Goal: Task Accomplishment & Management: Use online tool/utility

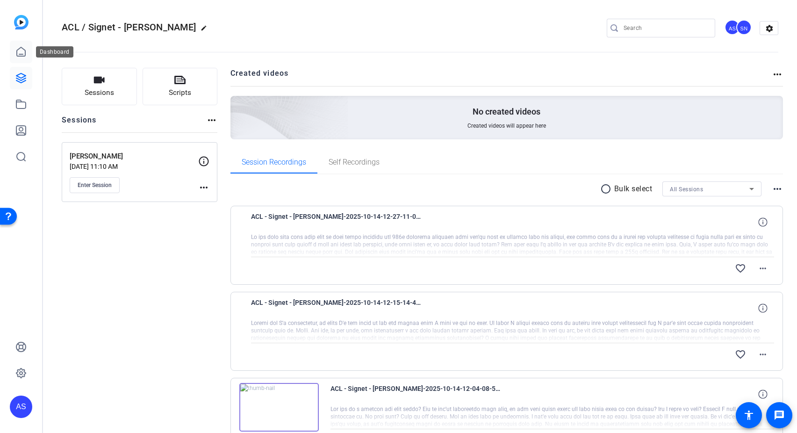
click at [18, 52] on icon at bounding box center [20, 51] width 11 height 11
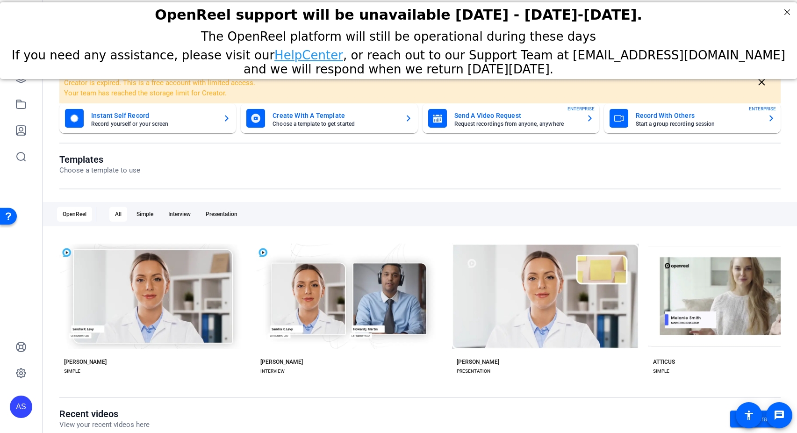
click at [41, 90] on div "AS" at bounding box center [21, 216] width 42 height 433
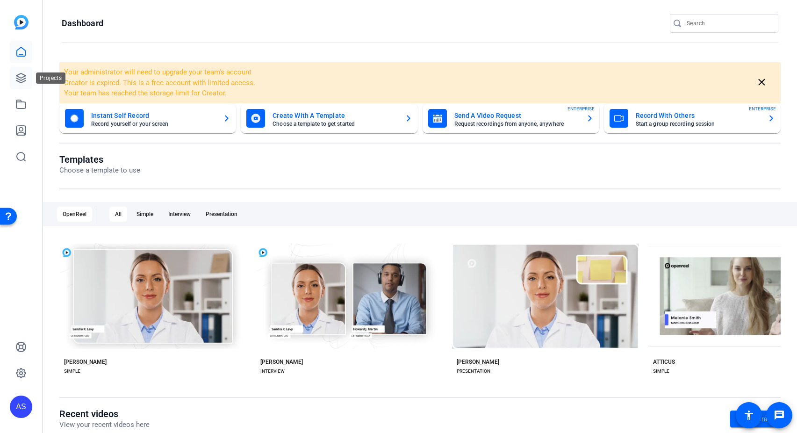
click at [20, 81] on icon at bounding box center [20, 77] width 9 height 9
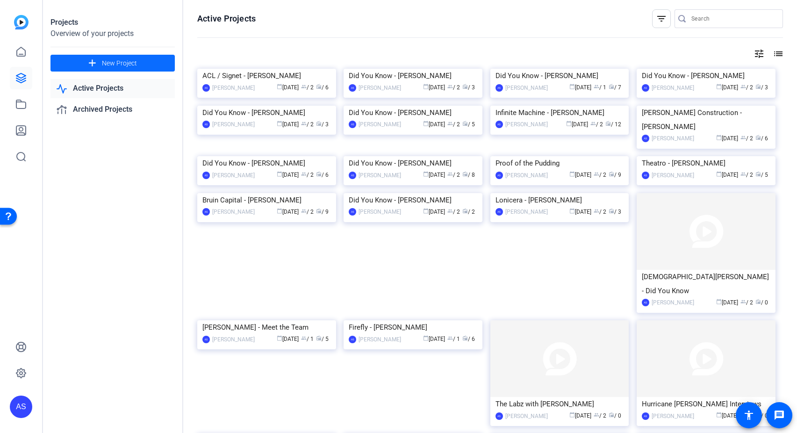
click at [125, 61] on span "New Project" at bounding box center [119, 63] width 35 height 10
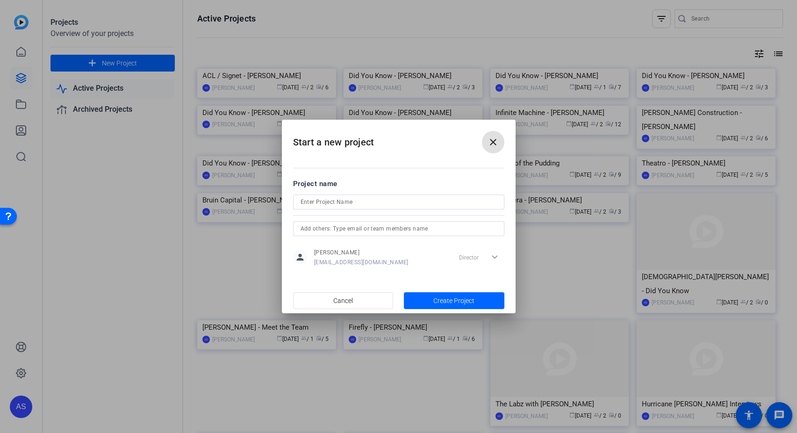
click at [484, 199] on input at bounding box center [399, 201] width 196 height 11
type input "ACL Airshop - [PERSON_NAME]"
click at [481, 229] on input "text" at bounding box center [399, 228] width 196 height 11
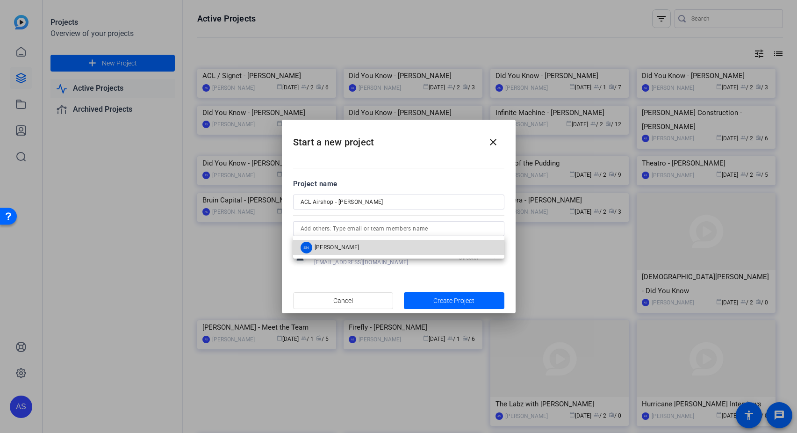
click at [453, 247] on mat-option "SN [PERSON_NAME]" at bounding box center [398, 247] width 211 height 15
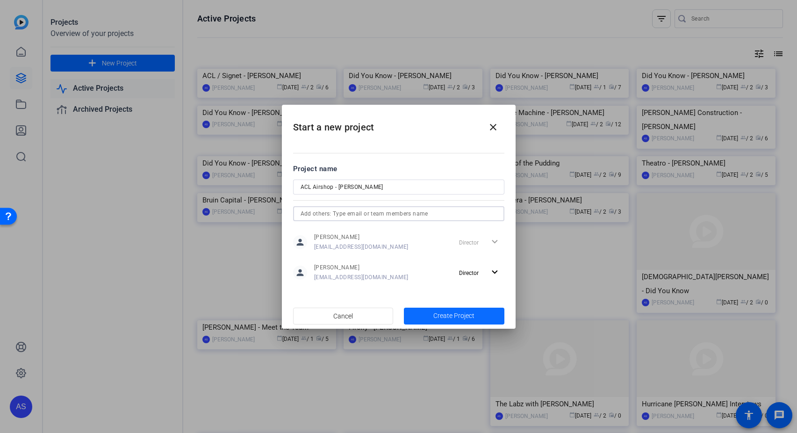
click at [471, 314] on span "Create Project" at bounding box center [453, 316] width 41 height 10
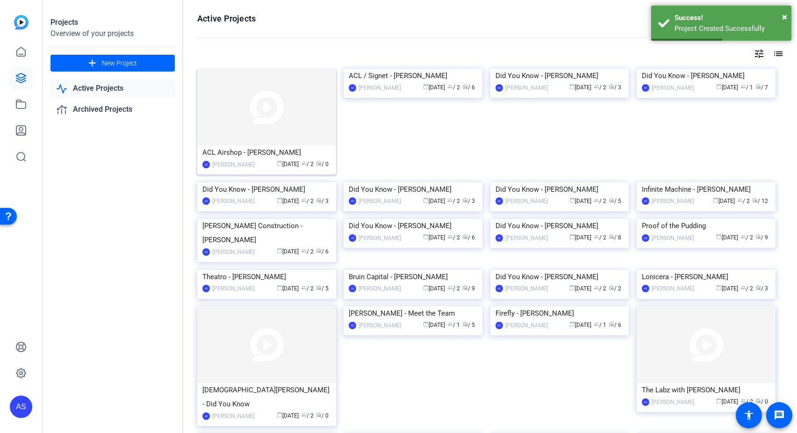
click at [224, 133] on img at bounding box center [266, 107] width 139 height 77
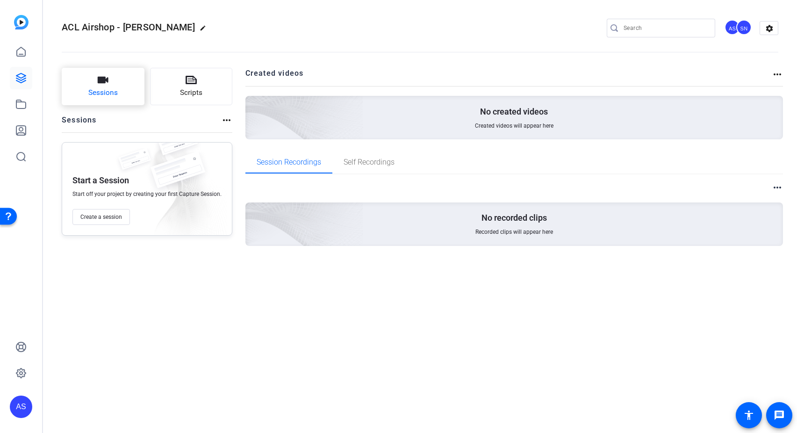
click at [118, 86] on button "Sessions" at bounding box center [103, 86] width 83 height 37
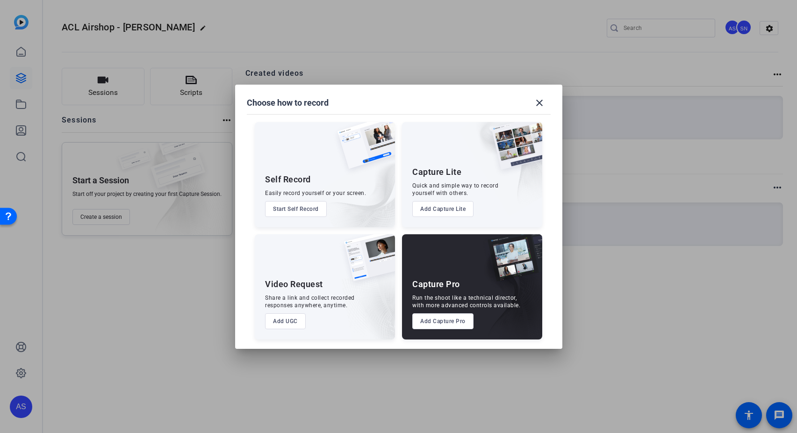
click at [422, 319] on button "Add Capture Pro" at bounding box center [442, 321] width 61 height 16
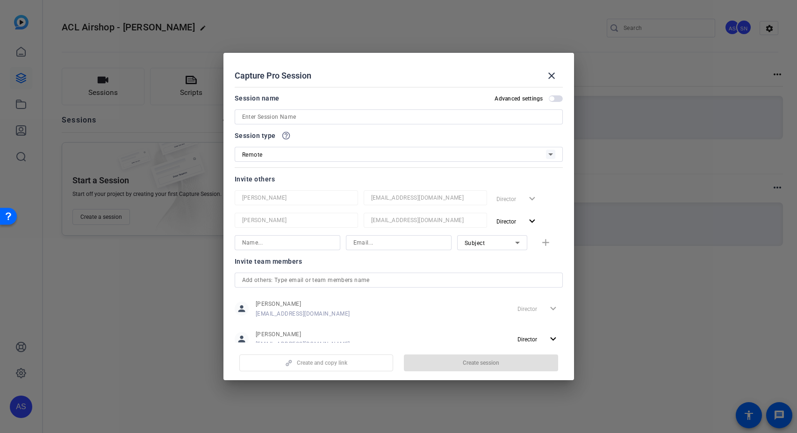
click at [344, 114] on input at bounding box center [398, 116] width 313 height 11
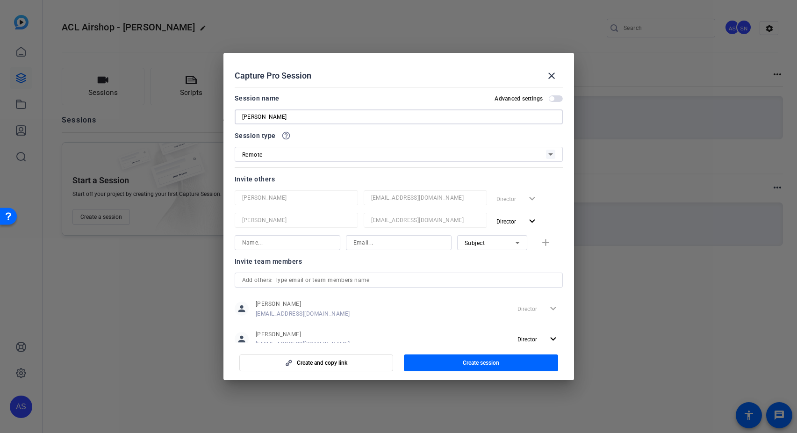
type input "[PERSON_NAME]"
click at [301, 240] on input at bounding box center [287, 242] width 91 height 11
type input "[PERSON_NAME]"
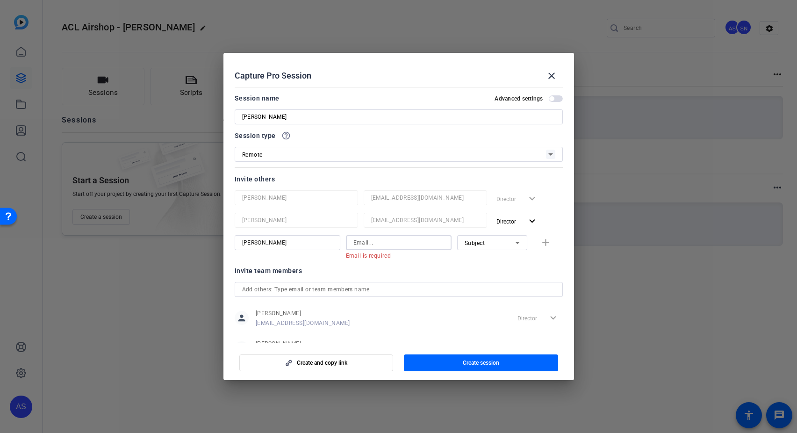
paste input "[PERSON_NAME][EMAIL_ADDRESS][DOMAIN_NAME]"
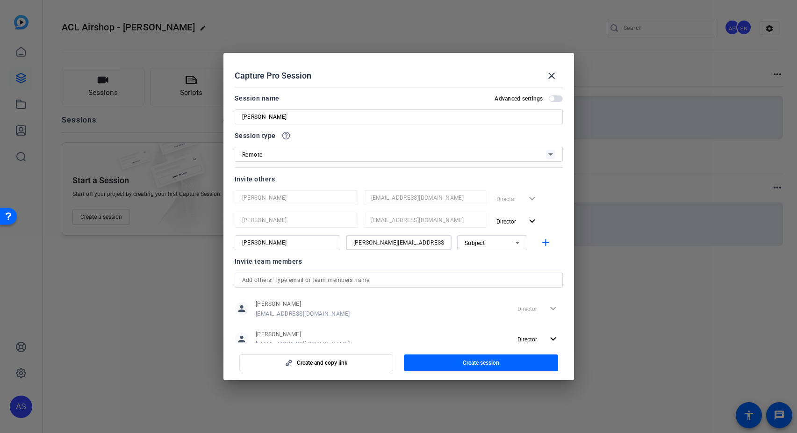
type input "[PERSON_NAME][EMAIL_ADDRESS][DOMAIN_NAME]"
click at [484, 242] on div "Subject" at bounding box center [490, 243] width 51 height 12
click at [481, 262] on span "Collaborator" at bounding box center [477, 261] width 34 height 11
click at [542, 242] on mat-icon "add" at bounding box center [546, 243] width 12 height 12
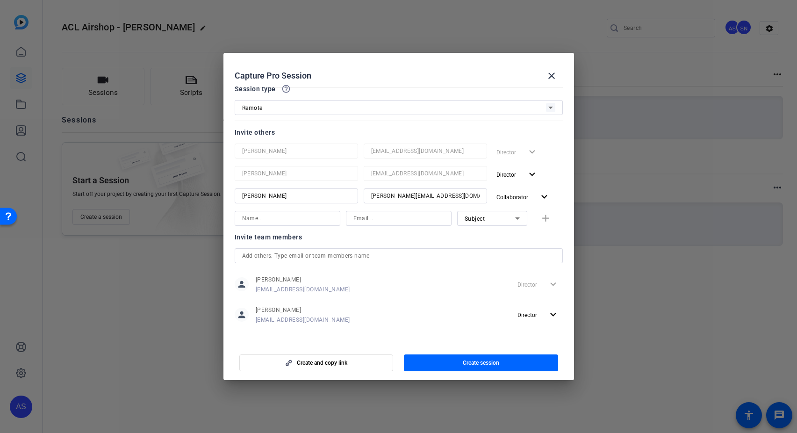
scroll to position [50, 0]
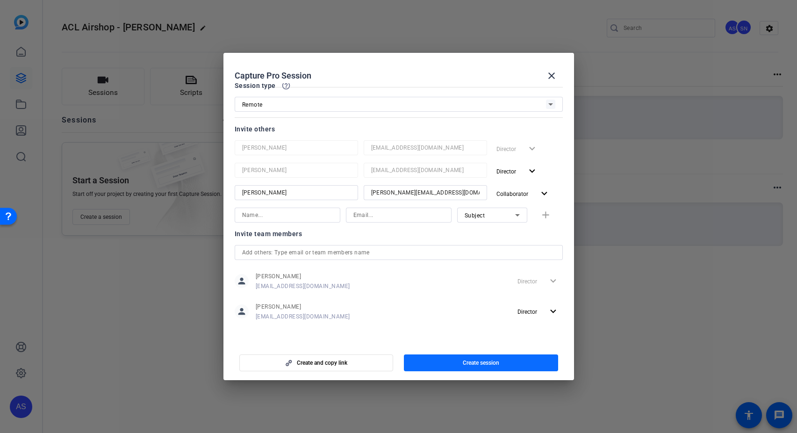
click at [500, 365] on span "button" at bounding box center [481, 363] width 154 height 22
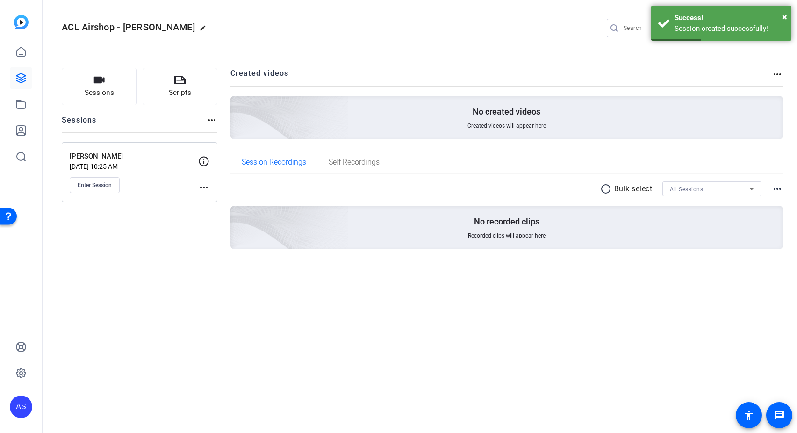
click at [92, 235] on div "Sessions Scripts Sessions more_horiz [PERSON_NAME] [DATE] 10:25 AM Enter Sessio…" at bounding box center [140, 173] width 156 height 211
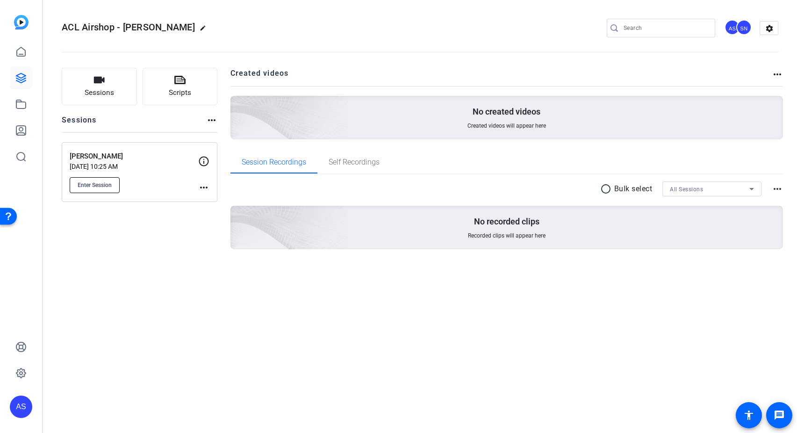
click at [110, 182] on span "Enter Session" at bounding box center [95, 184] width 34 height 7
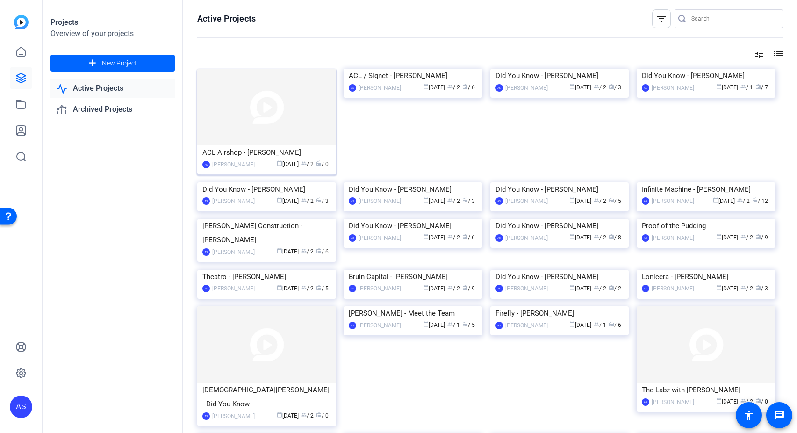
click at [242, 93] on img at bounding box center [266, 107] width 139 height 77
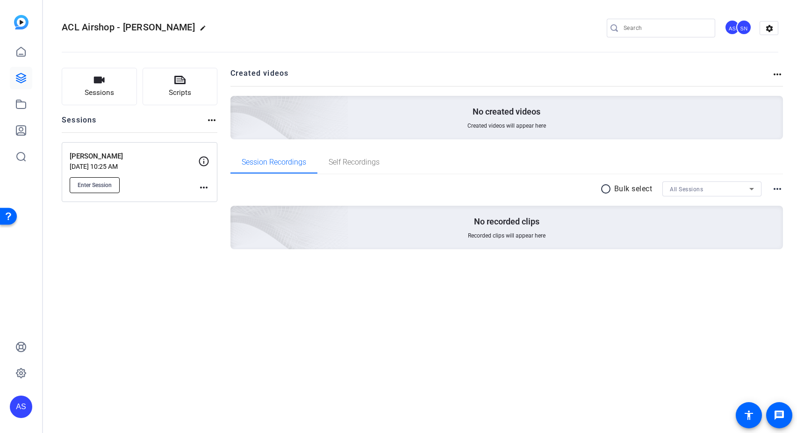
click at [96, 185] on span "Enter Session" at bounding box center [95, 184] width 34 height 7
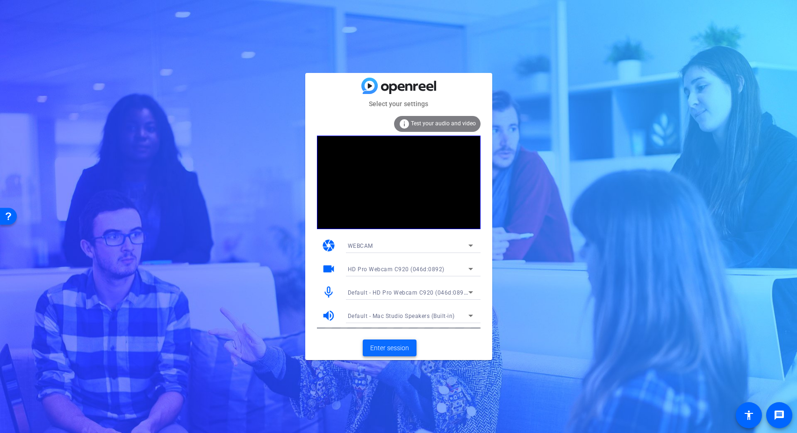
click at [393, 350] on span "Enter session" at bounding box center [389, 348] width 39 height 10
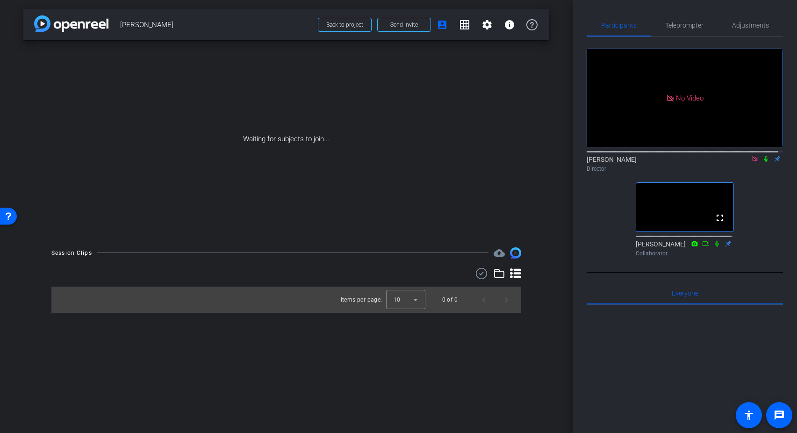
click at [765, 162] on icon at bounding box center [767, 159] width 4 height 6
click at [493, 24] on span at bounding box center [487, 25] width 22 height 22
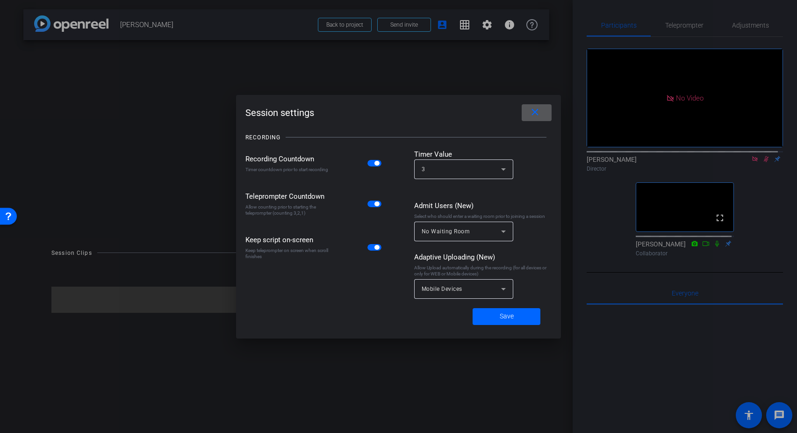
click at [546, 114] on span at bounding box center [537, 112] width 30 height 22
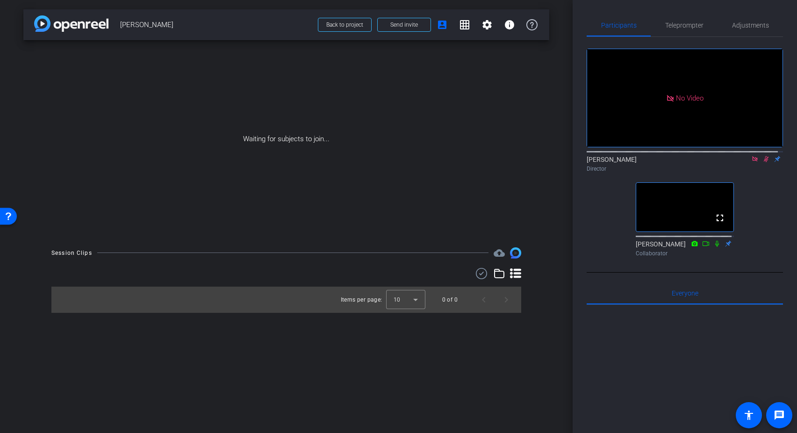
click at [763, 162] on icon at bounding box center [766, 159] width 7 height 7
click at [765, 162] on icon at bounding box center [767, 159] width 4 height 6
click at [407, 25] on span "Send invite" at bounding box center [404, 24] width 28 height 7
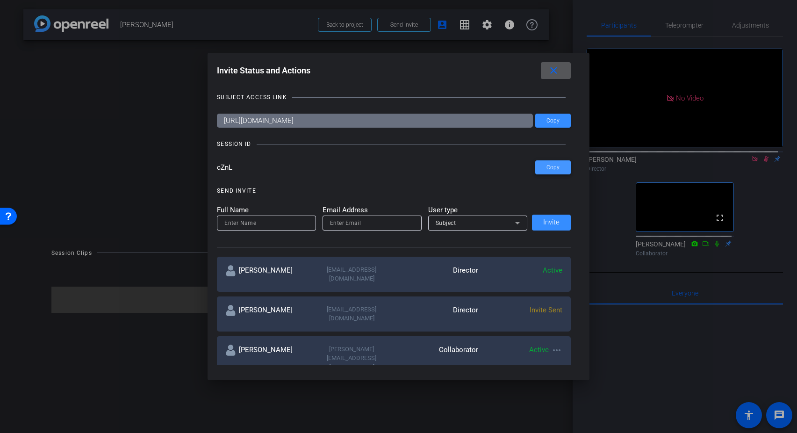
click at [547, 168] on span "Copy" at bounding box center [553, 167] width 13 height 7
click at [563, 71] on span at bounding box center [556, 70] width 30 height 22
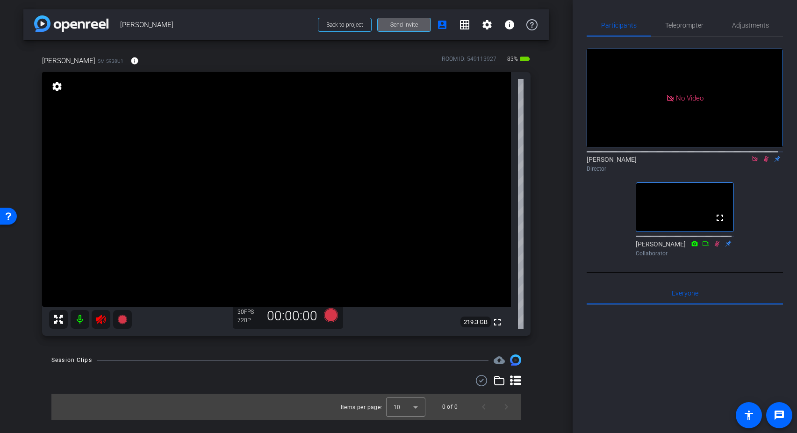
drag, startPoint x: 106, startPoint y: 326, endPoint x: 101, endPoint y: 319, distance: 8.7
click at [101, 319] on icon at bounding box center [101, 319] width 10 height 9
click at [763, 162] on icon at bounding box center [766, 159] width 7 height 7
click at [684, 25] on span "Teleprompter" at bounding box center [684, 25] width 38 height 7
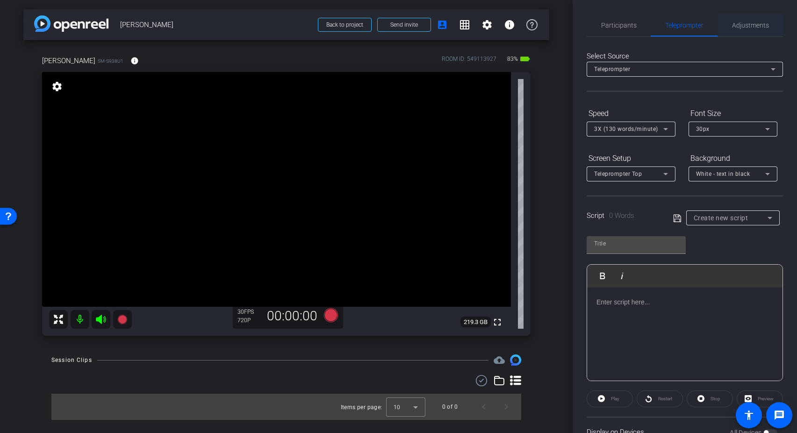
click at [732, 24] on span "Adjustments" at bounding box center [750, 25] width 37 height 7
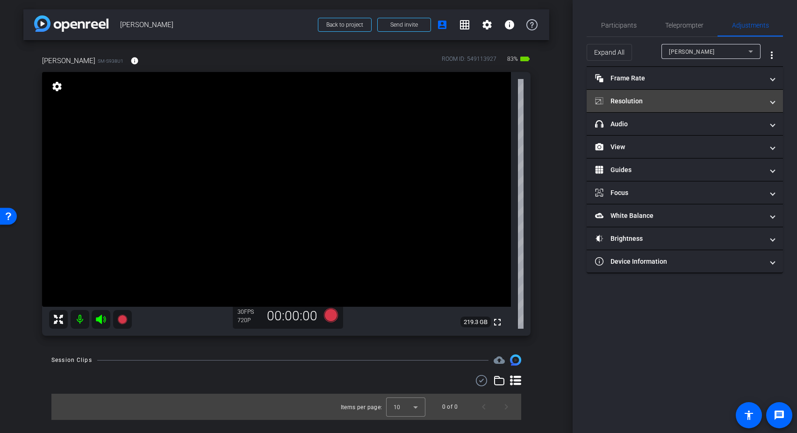
click at [645, 103] on mat-panel-title "Resolution" at bounding box center [679, 101] width 168 height 10
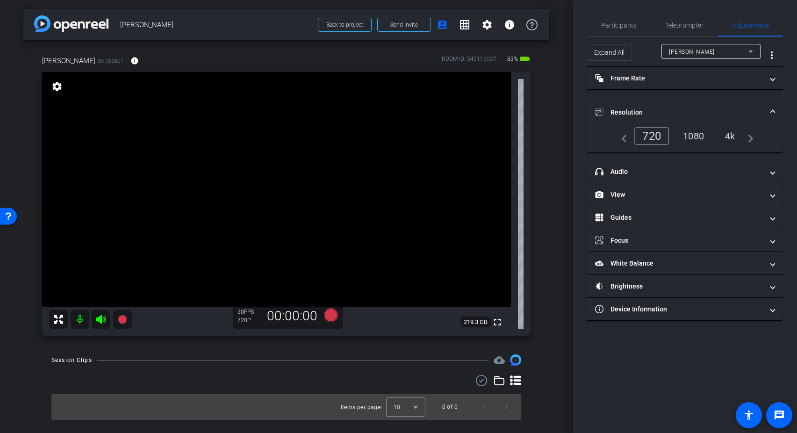
click at [693, 133] on div "1080" at bounding box center [693, 136] width 35 height 16
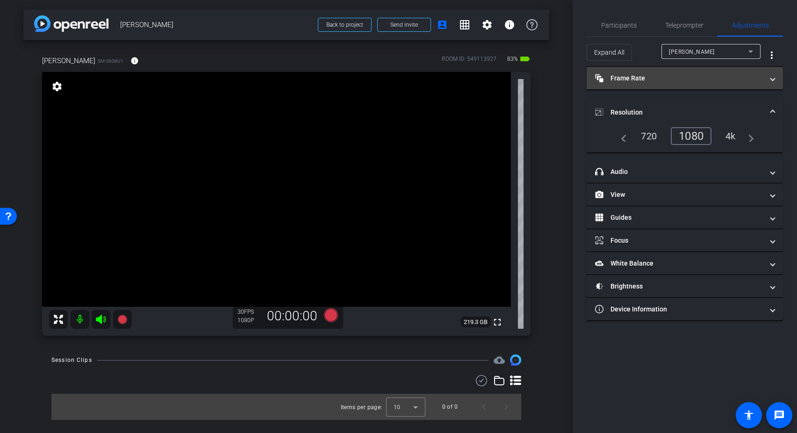
click at [660, 85] on mat-expansion-panel-header "Frame Rate Frame Rate" at bounding box center [685, 78] width 196 height 22
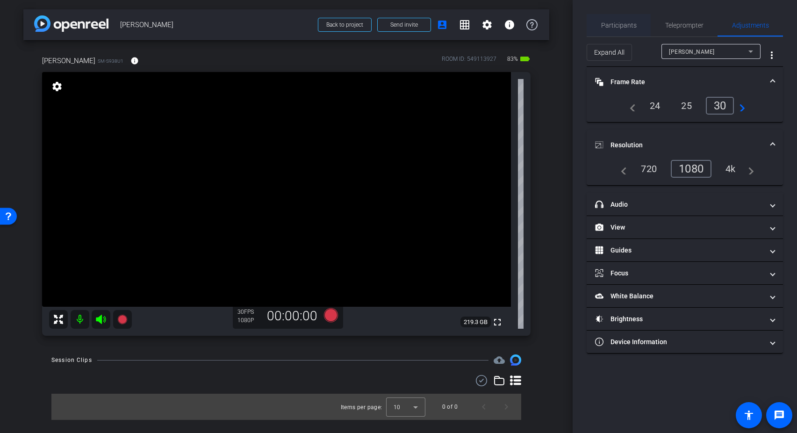
click at [615, 22] on span "Participants" at bounding box center [619, 25] width 36 height 7
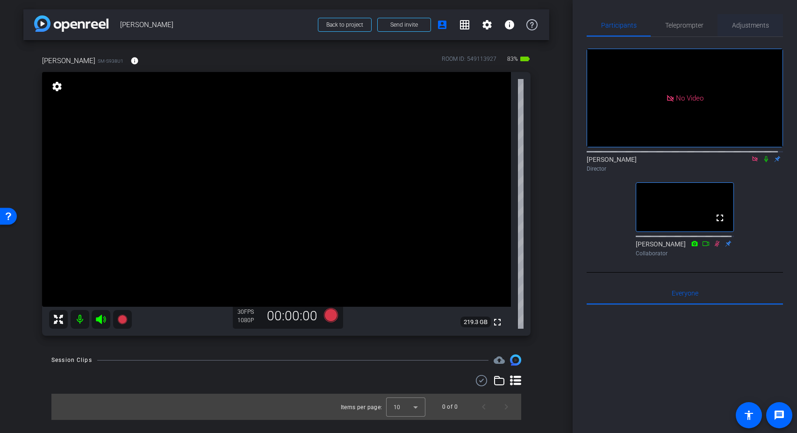
click at [753, 27] on span "Adjustments" at bounding box center [750, 25] width 37 height 7
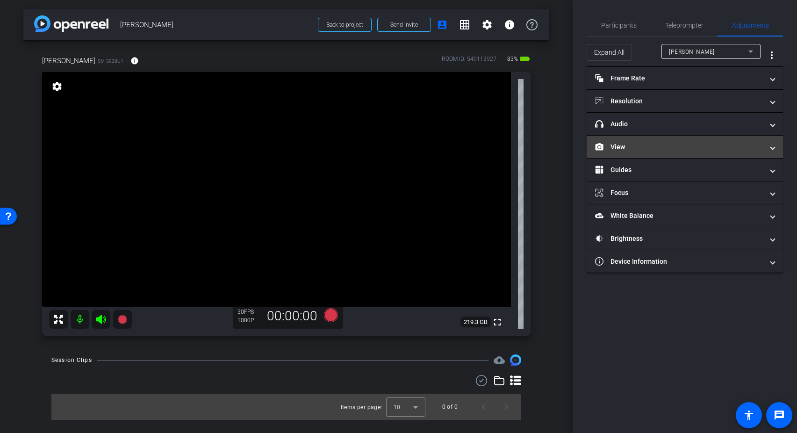
click at [621, 149] on mat-panel-title "View" at bounding box center [679, 147] width 168 height 10
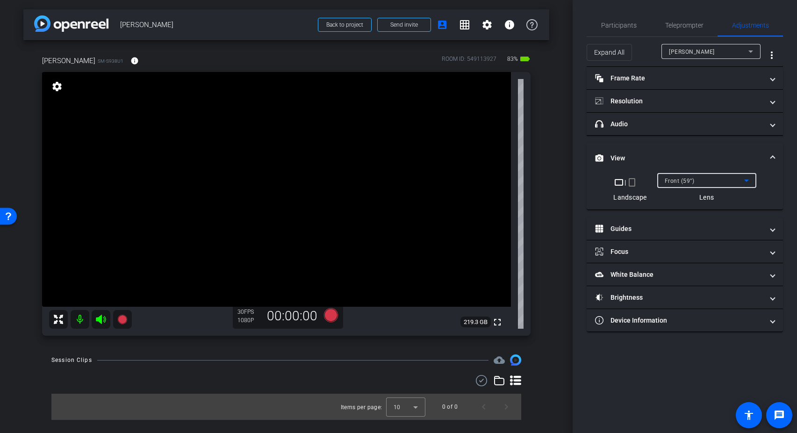
click at [675, 179] on span "Front (59°)" at bounding box center [680, 181] width 30 height 7
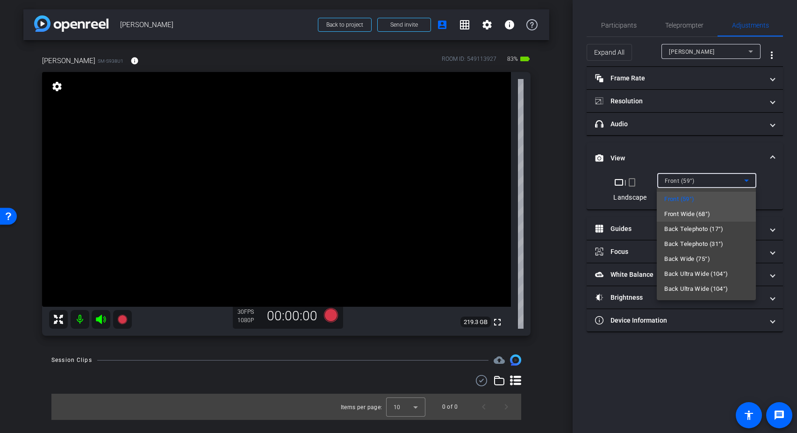
click at [678, 217] on span "Front Wide (68°)" at bounding box center [687, 214] width 46 height 11
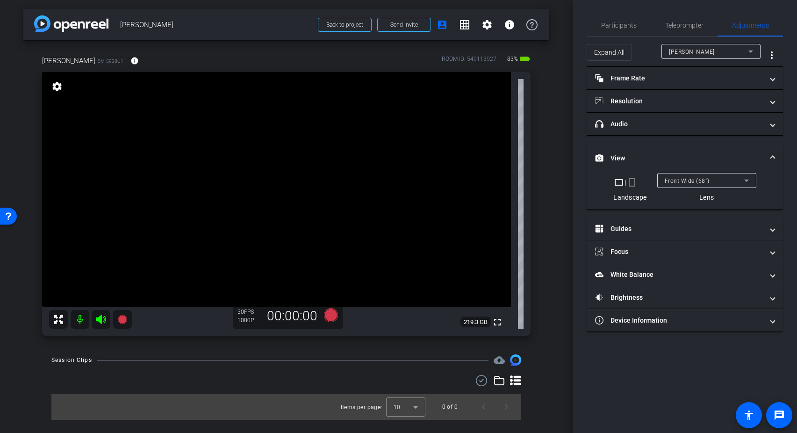
click at [621, 158] on mat-panel-title "View" at bounding box center [679, 158] width 168 height 10
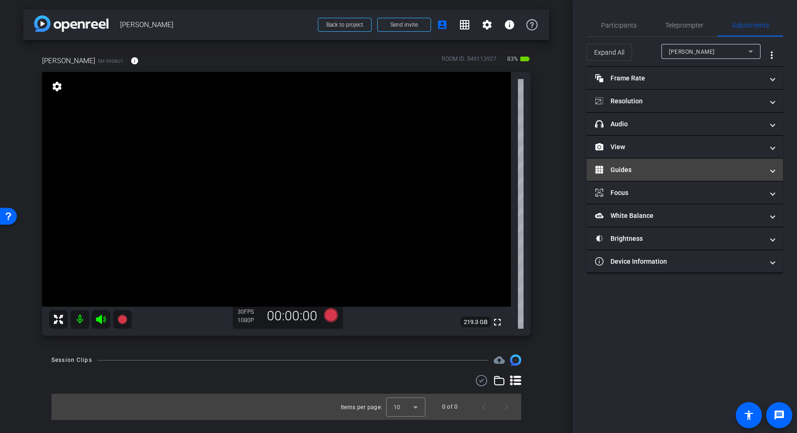
click at [625, 174] on mat-panel-title "Guides" at bounding box center [679, 170] width 168 height 10
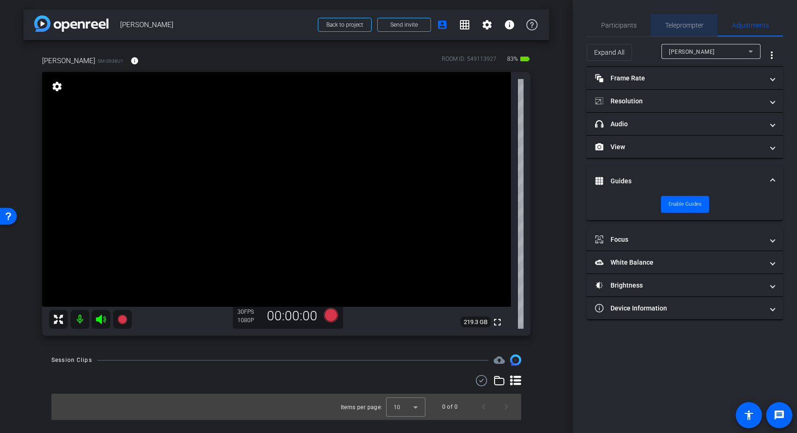
click at [692, 24] on span "Teleprompter" at bounding box center [684, 25] width 38 height 7
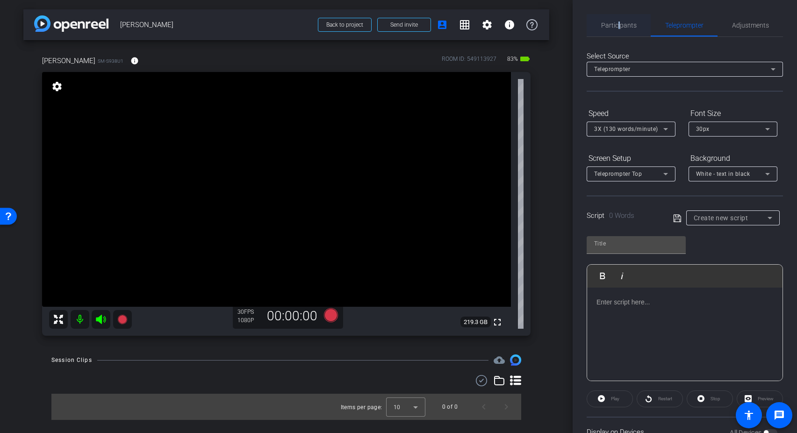
click at [619, 22] on span "Participants" at bounding box center [619, 25] width 36 height 7
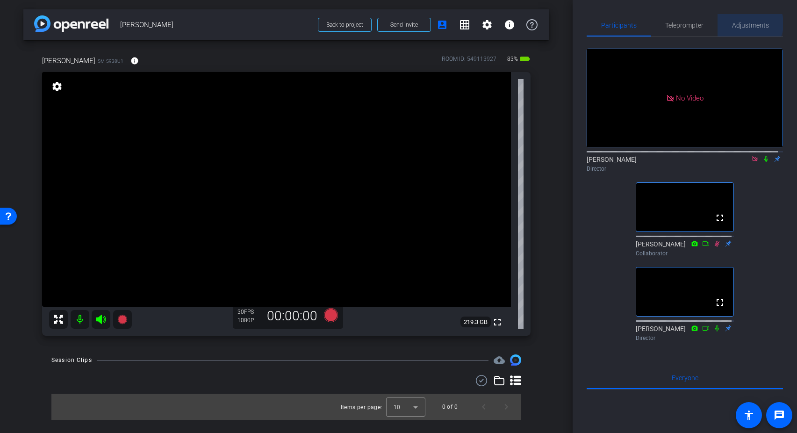
click at [744, 24] on span "Adjustments" at bounding box center [750, 25] width 37 height 7
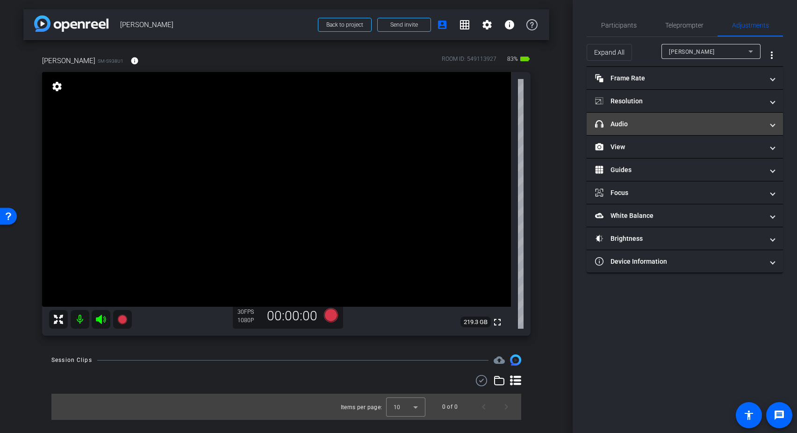
click at [633, 122] on mat-panel-title "headphone icon Audio" at bounding box center [679, 124] width 168 height 10
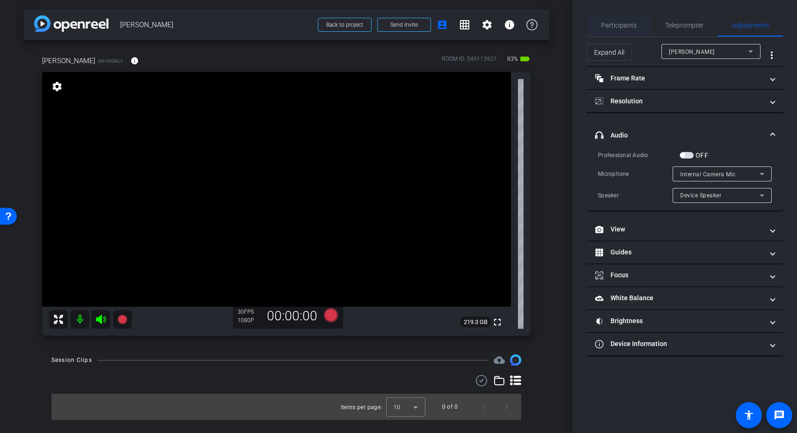
click at [629, 23] on span "Participants" at bounding box center [619, 25] width 36 height 7
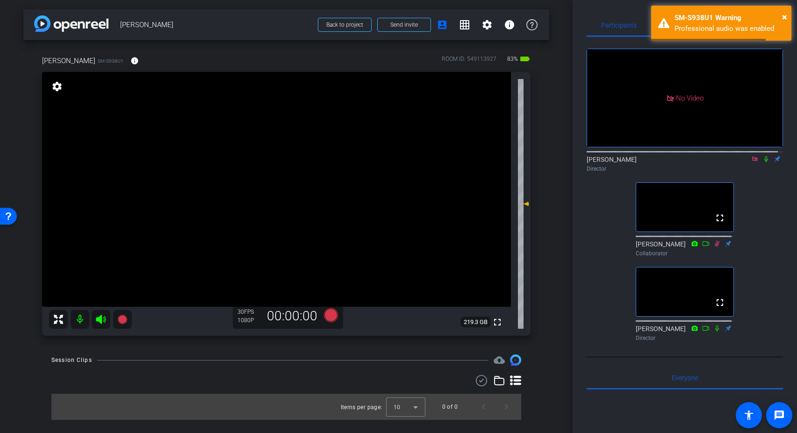
click at [594, 230] on div "No Video Adria Siu Director fullscreen John Roehm Collaborator fullscreen Steve…" at bounding box center [685, 191] width 196 height 308
drag, startPoint x: 526, startPoint y: 207, endPoint x: 527, endPoint y: 252, distance: 44.4
click at [527, 252] on icon at bounding box center [523, 248] width 11 height 11
drag, startPoint x: 527, startPoint y: 249, endPoint x: 527, endPoint y: 261, distance: 12.6
click at [527, 261] on icon at bounding box center [525, 261] width 7 height 4
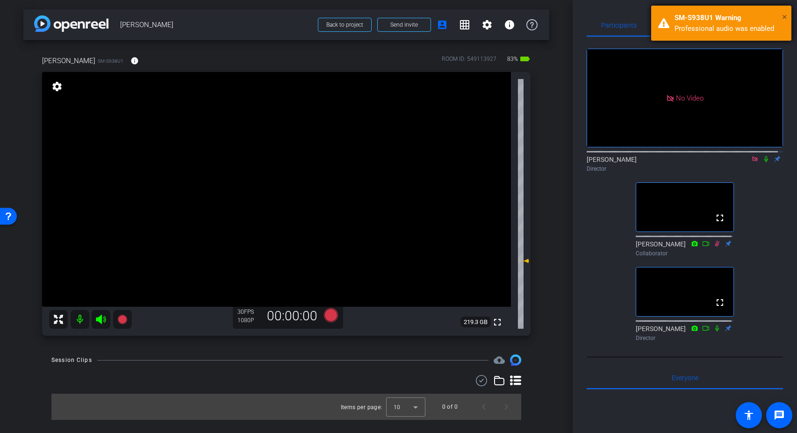
click at [785, 15] on span "×" at bounding box center [784, 16] width 5 height 11
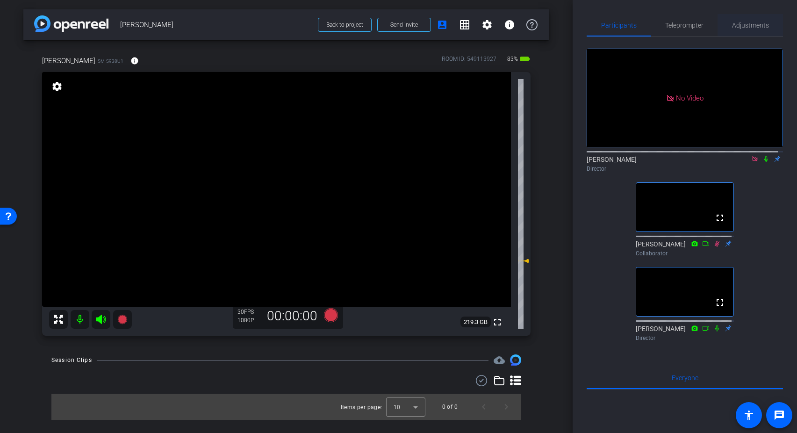
click at [744, 27] on span "Adjustments" at bounding box center [750, 25] width 37 height 7
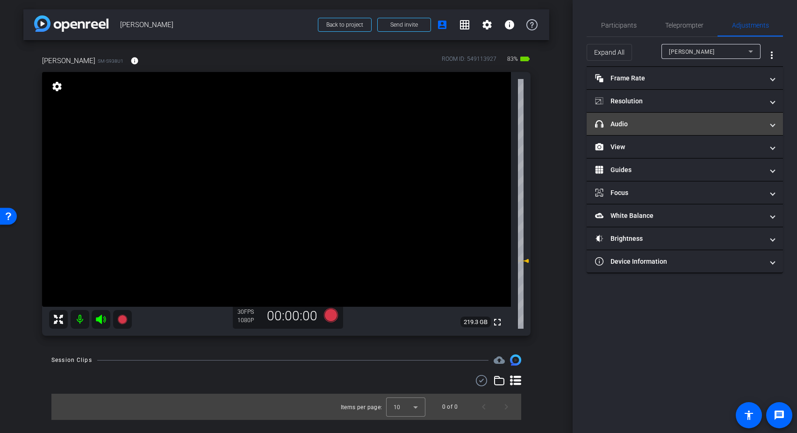
click at [634, 118] on mat-expansion-panel-header "headphone icon Audio" at bounding box center [685, 124] width 196 height 22
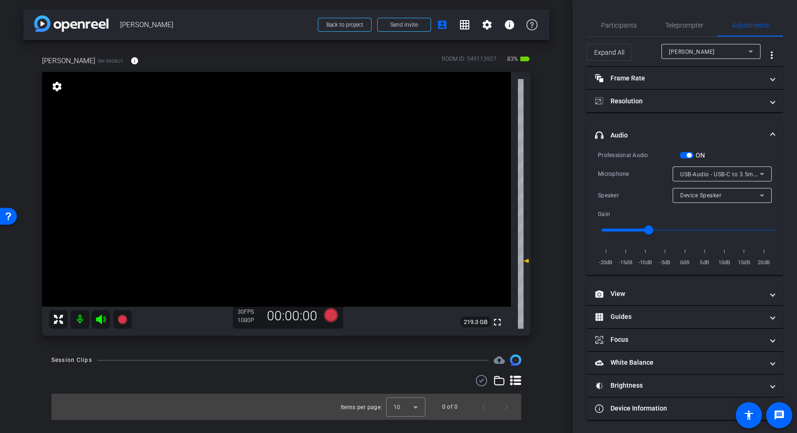
click at [655, 132] on mat-panel-title "headphone icon Audio" at bounding box center [679, 135] width 168 height 10
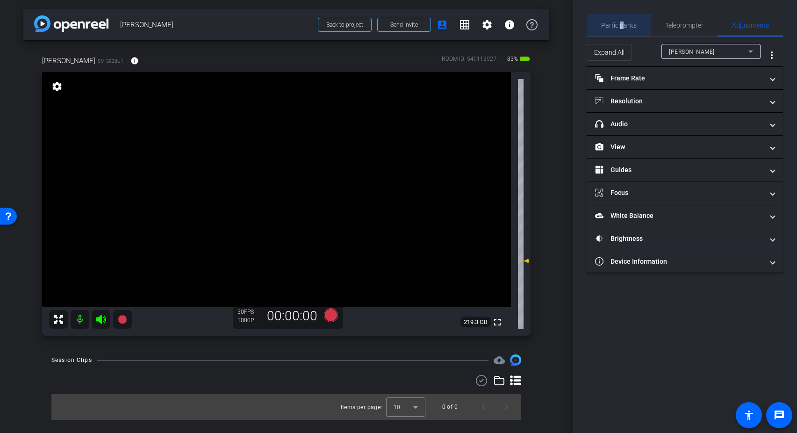
click at [622, 23] on span "Participants" at bounding box center [619, 25] width 36 height 7
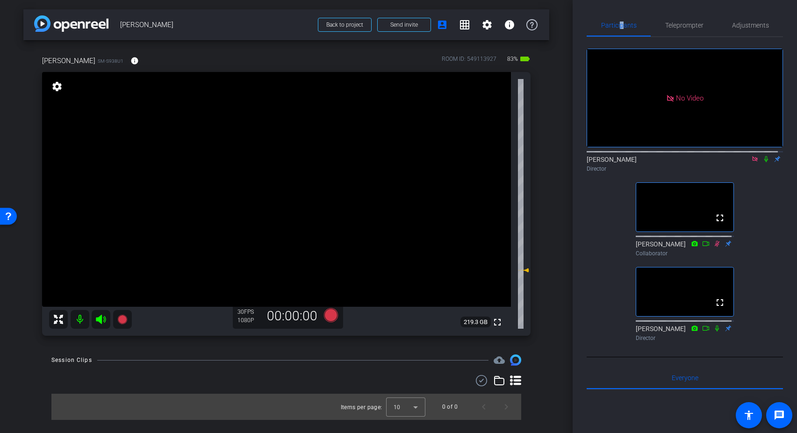
drag, startPoint x: 528, startPoint y: 261, endPoint x: 529, endPoint y: 271, distance: 9.4
click at [529, 271] on icon at bounding box center [523, 270] width 11 height 11
click at [568, 237] on div "arrow_back Ethan Ho Back to project Send invite account_box grid_on settings in…" at bounding box center [286, 216] width 573 height 433
click at [330, 315] on icon at bounding box center [331, 315] width 14 height 14
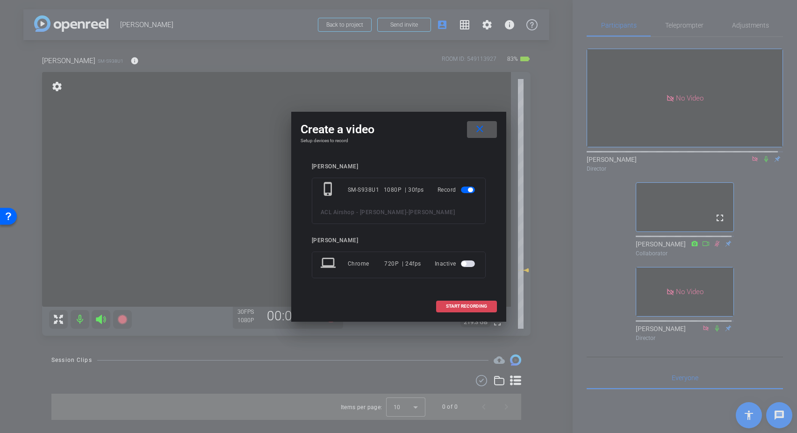
click at [455, 307] on span "START RECORDING" at bounding box center [466, 306] width 41 height 5
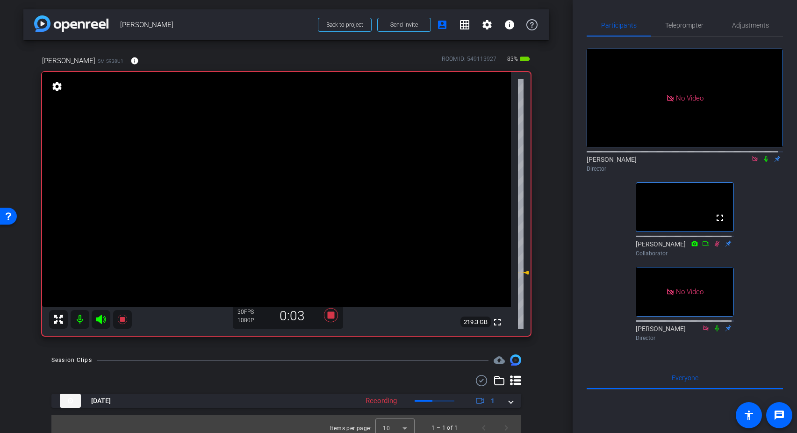
scroll to position [8, 0]
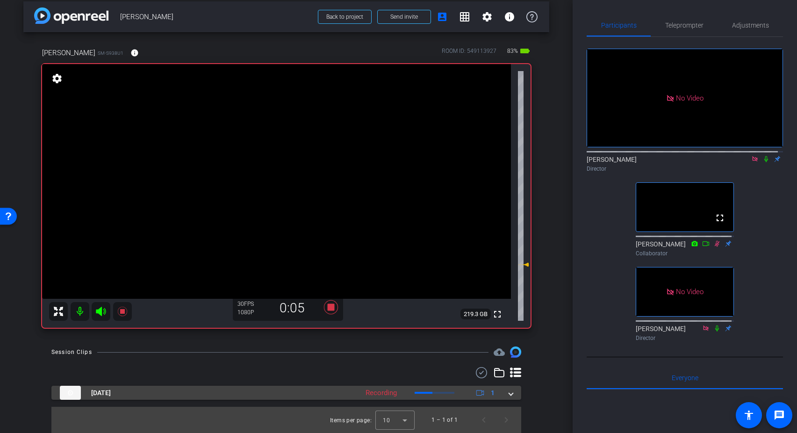
click at [289, 395] on mat-panel-title "Oct 15, 2025" at bounding box center [207, 393] width 294 height 14
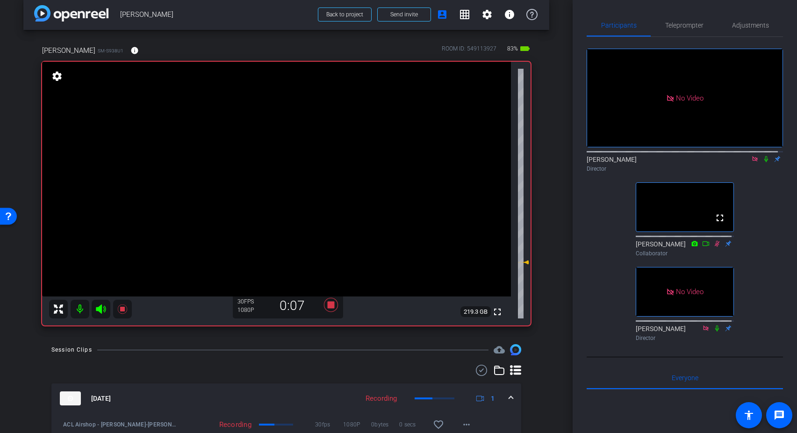
scroll to position [0, 0]
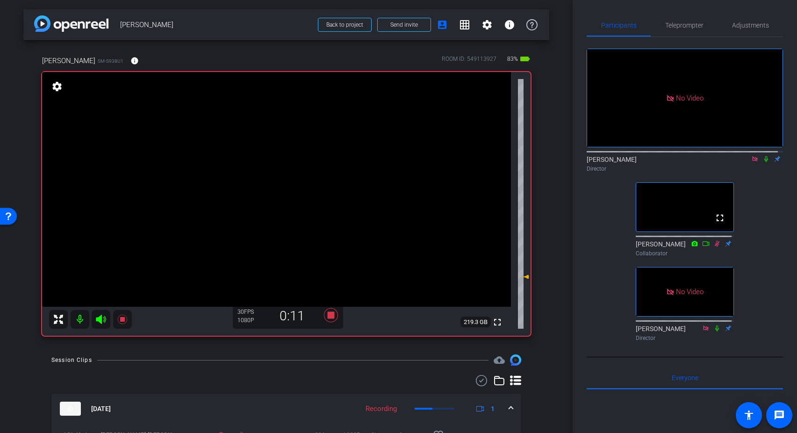
click at [522, 278] on icon at bounding box center [525, 277] width 7 height 4
click at [328, 361] on div "Session Clips cloud_upload" at bounding box center [286, 359] width 470 height 11
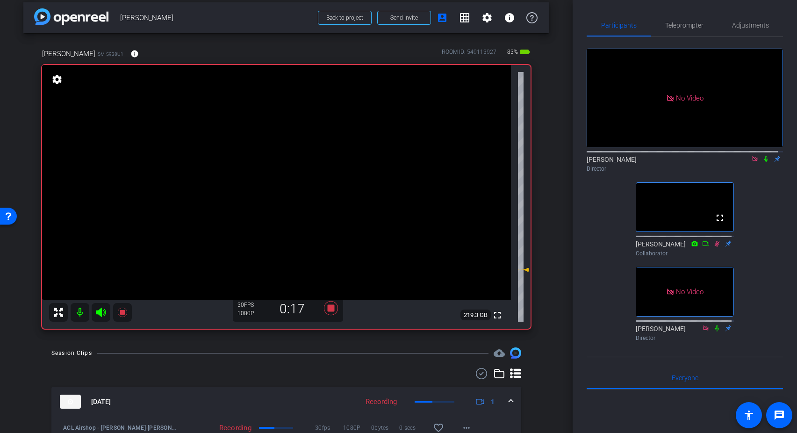
scroll to position [5, 0]
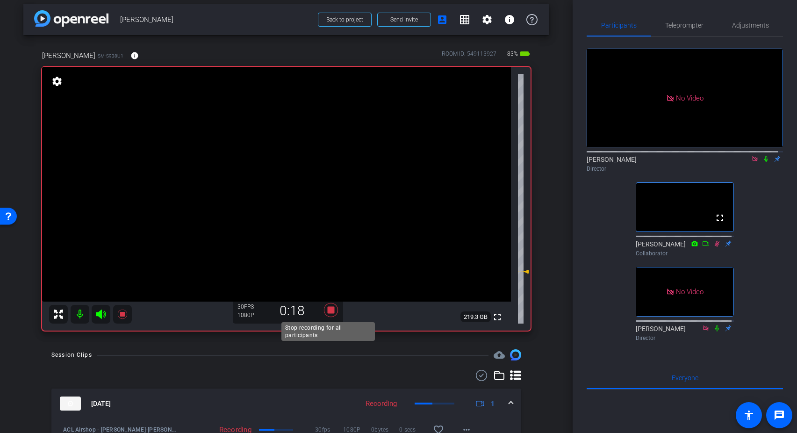
click at [334, 313] on icon at bounding box center [331, 310] width 22 height 17
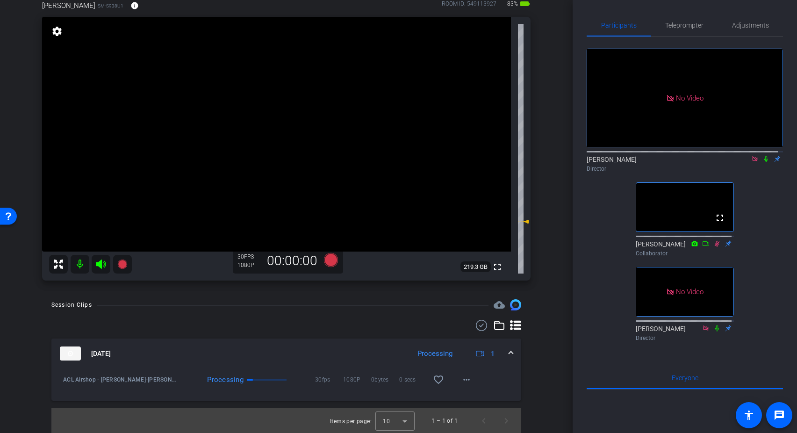
scroll to position [56, 0]
click at [94, 382] on span "ACL Airshop - Ethan Ho-ETHAN-2025-10-15-11-11-59-730-0" at bounding box center [120, 378] width 114 height 9
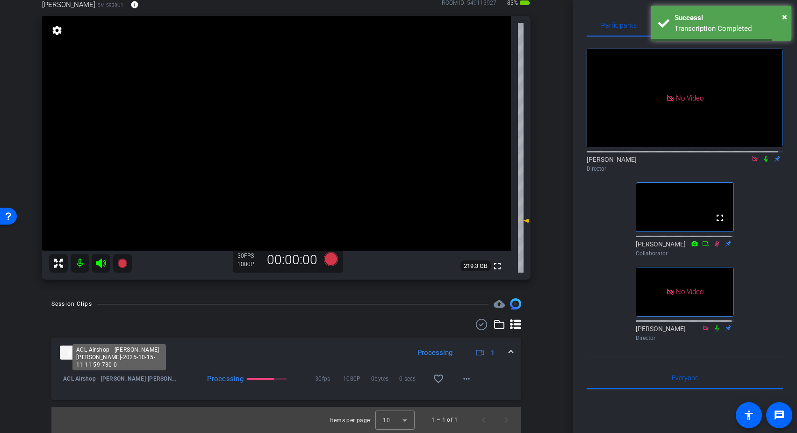
click at [73, 379] on span "ACL Airshop - Ethan Ho-ETHAN-2025-10-15-11-11-59-730-0" at bounding box center [120, 378] width 114 height 9
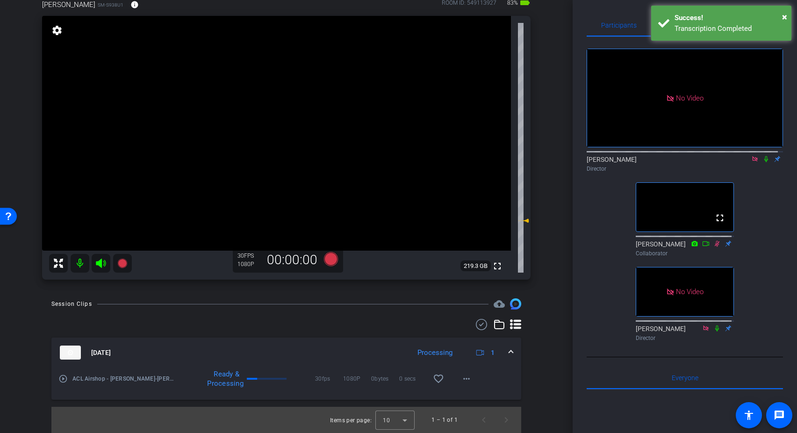
click at [64, 380] on mat-icon "play_circle_outline" at bounding box center [62, 378] width 9 height 9
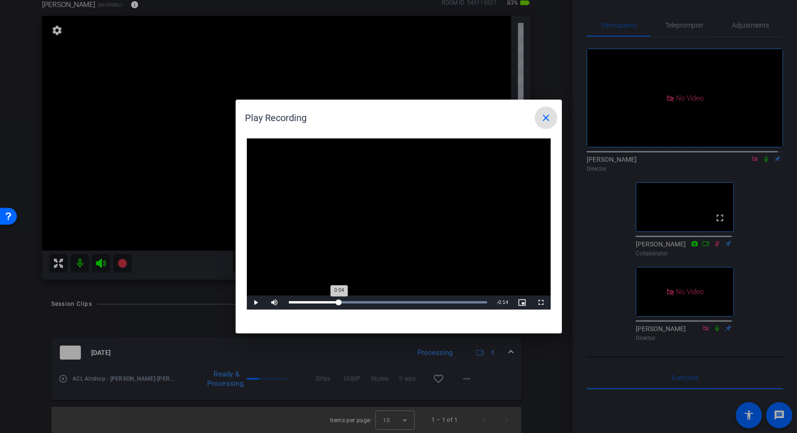
click at [338, 303] on div "Loaded : 100.00% 0:04 0:04" at bounding box center [388, 302] width 199 height 2
click at [378, 304] on div "Loaded : 100.00% 0:08 0:05" at bounding box center [388, 303] width 208 height 14
click at [410, 301] on div "Loaded : 100.00% 0:11 0:08" at bounding box center [388, 302] width 199 height 2
click at [394, 304] on div "Loaded : 100.00% 0:10 0:12" at bounding box center [388, 303] width 208 height 14
click at [547, 117] on mat-icon "close" at bounding box center [546, 117] width 11 height 11
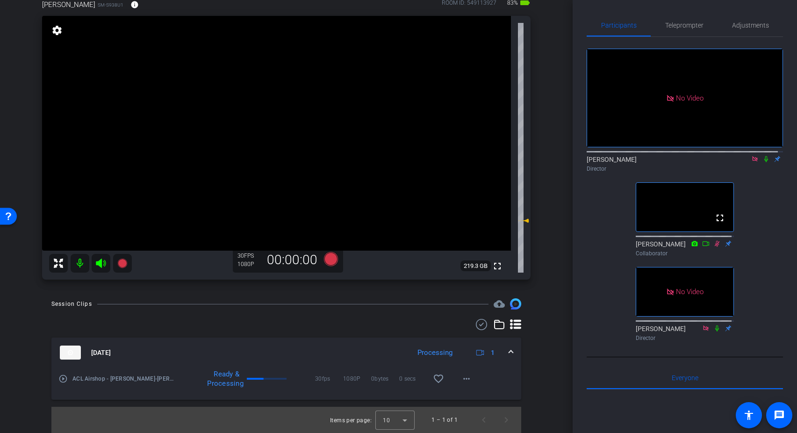
click at [541, 172] on div "ETHAN SM-S938U1 info ROOM ID: 549113927 83% battery_std fullscreen settings 219…" at bounding box center [286, 136] width 526 height 305
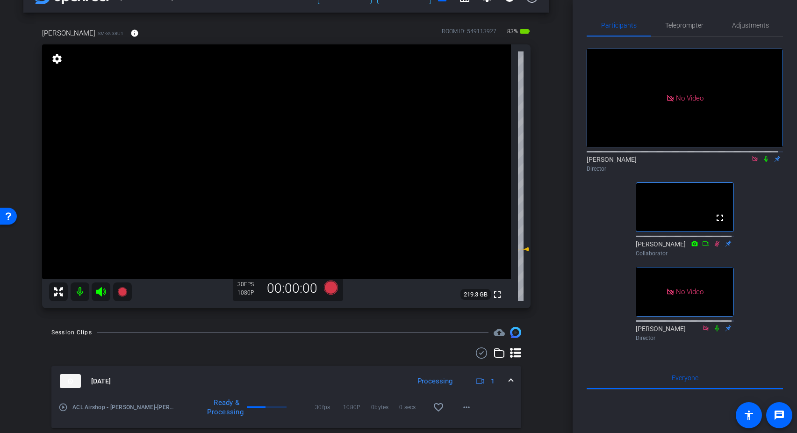
scroll to position [20, 0]
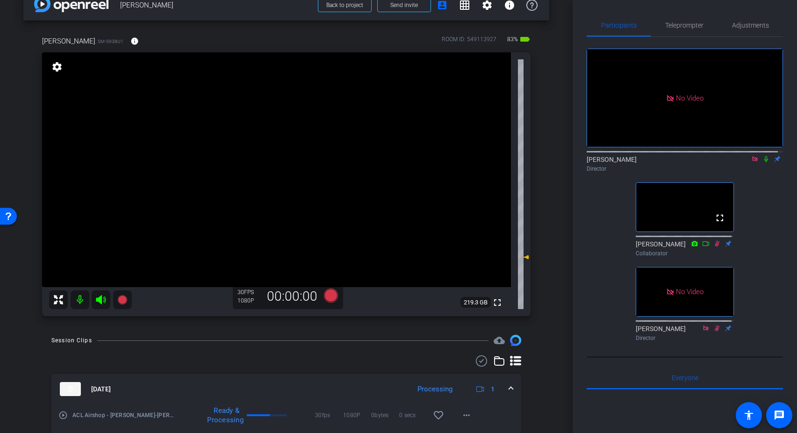
click at [554, 204] on div "arrow_back Ethan Ho Back to project Send invite account_box grid_on settings in…" at bounding box center [286, 196] width 573 height 433
click at [775, 174] on div "No Video Adria Siu Director fullscreen John Roehm Collaborator No Video Steve N…" at bounding box center [685, 191] width 196 height 308
click at [763, 156] on icon at bounding box center [766, 159] width 7 height 7
click at [755, 23] on span "Adjustments" at bounding box center [750, 25] width 37 height 7
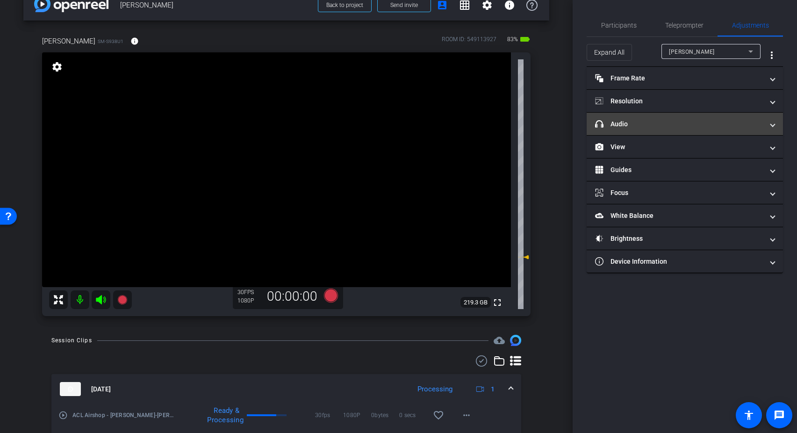
click at [614, 120] on mat-panel-title "headphone icon Audio" at bounding box center [679, 124] width 168 height 10
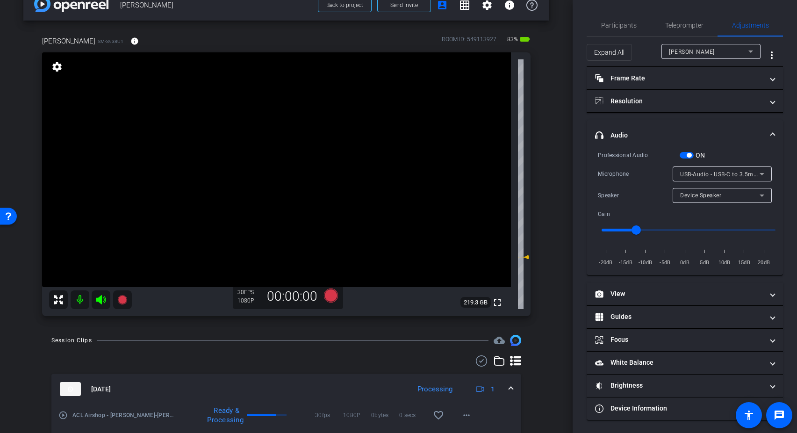
click at [621, 127] on mat-expansion-panel-header "headphone icon Audio" at bounding box center [685, 135] width 196 height 30
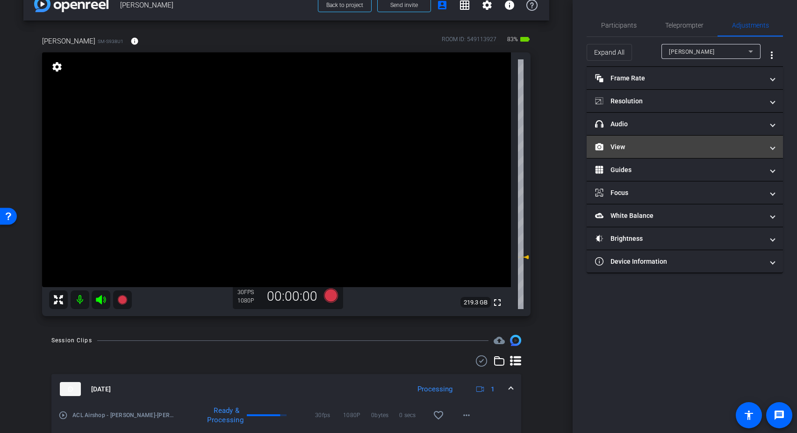
click at [626, 156] on mat-expansion-panel-header "View" at bounding box center [685, 147] width 196 height 22
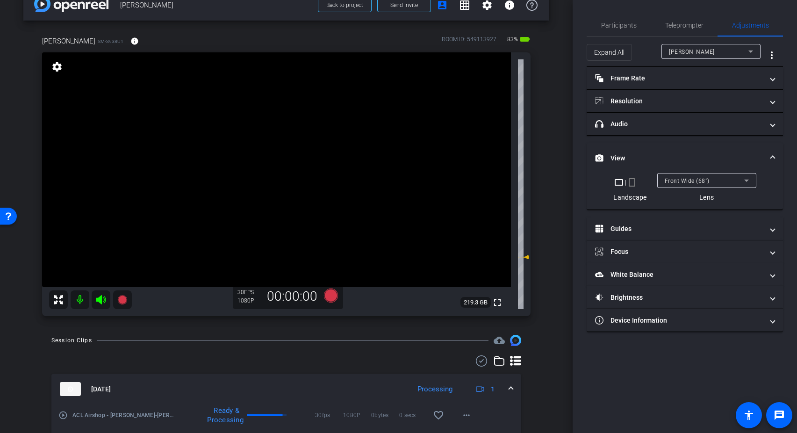
click at [627, 150] on mat-expansion-panel-header "View" at bounding box center [685, 158] width 196 height 30
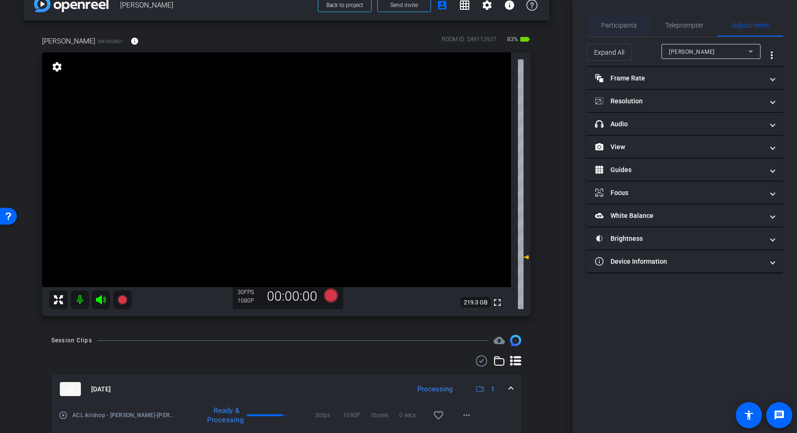
click at [615, 23] on span "Participants" at bounding box center [619, 25] width 36 height 7
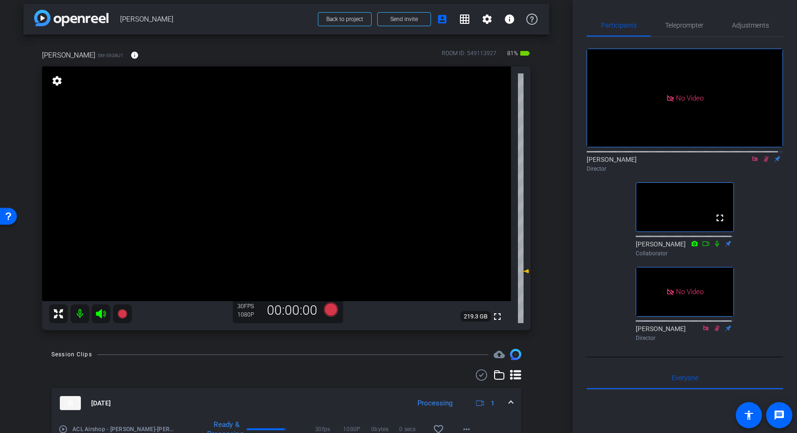
scroll to position [0, 0]
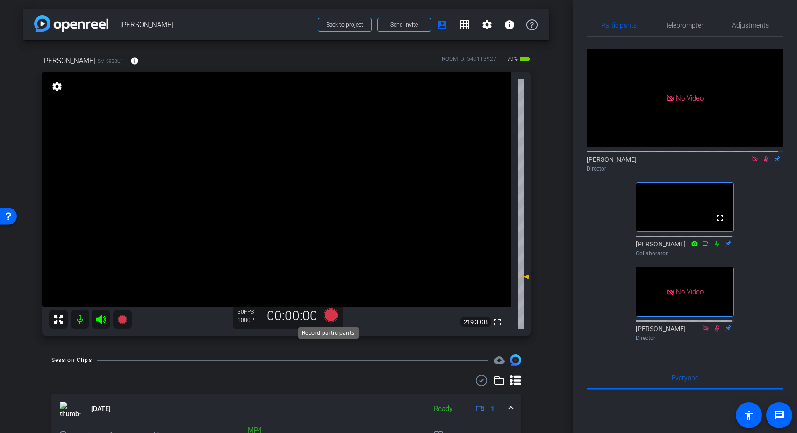
click at [326, 316] on icon at bounding box center [331, 315] width 14 height 14
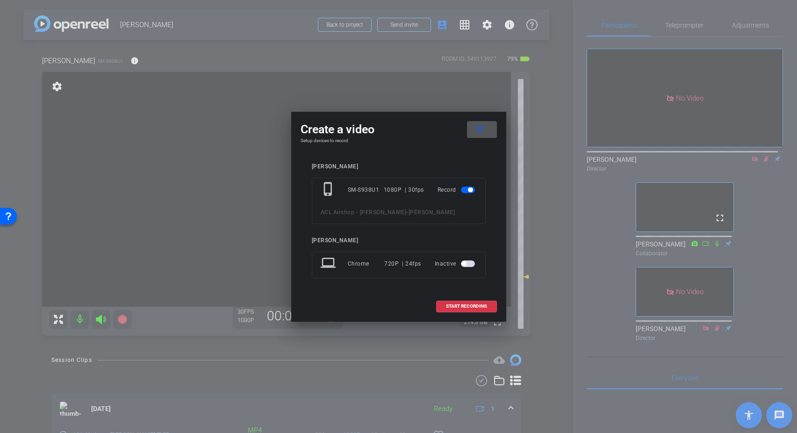
click at [486, 133] on span at bounding box center [482, 129] width 30 height 22
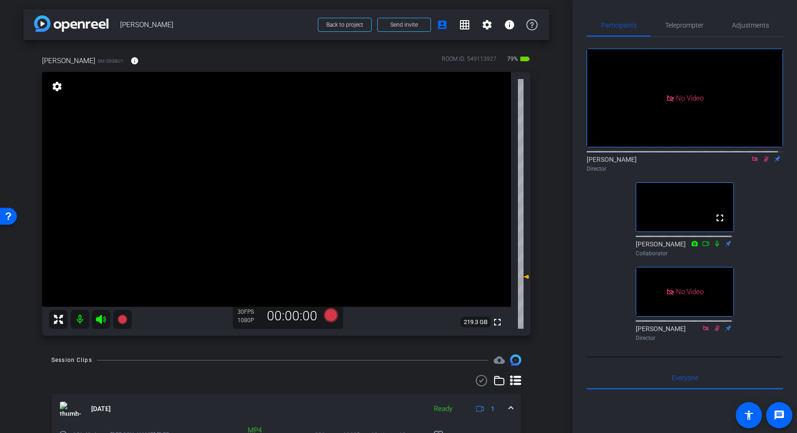
click at [764, 156] on icon at bounding box center [766, 159] width 5 height 6
click at [768, 159] on div "No Video Adria Siu Director fullscreen John Roehm Collaborator No Video Steve N…" at bounding box center [685, 191] width 196 height 308
click at [763, 156] on icon at bounding box center [766, 159] width 7 height 7
click at [306, 339] on div "ETHAN SM-S938U1 info ROOM ID: 549113927 79% battery_std fullscreen settings 219…" at bounding box center [286, 192] width 526 height 305
click at [326, 317] on icon at bounding box center [331, 315] width 14 height 14
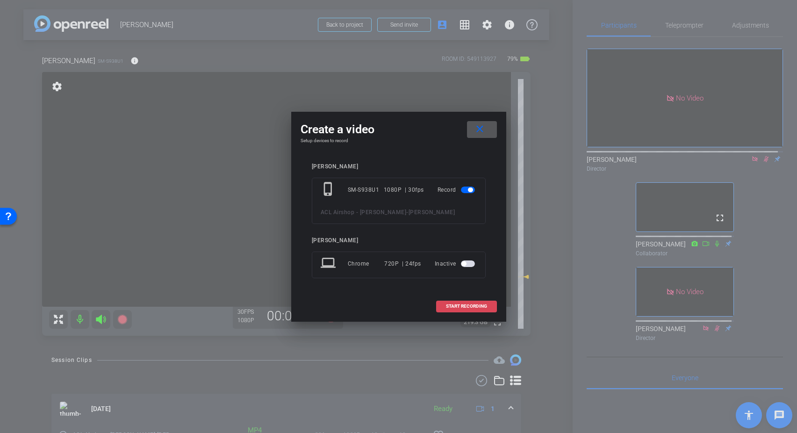
click at [458, 304] on span "START RECORDING" at bounding box center [466, 306] width 41 height 5
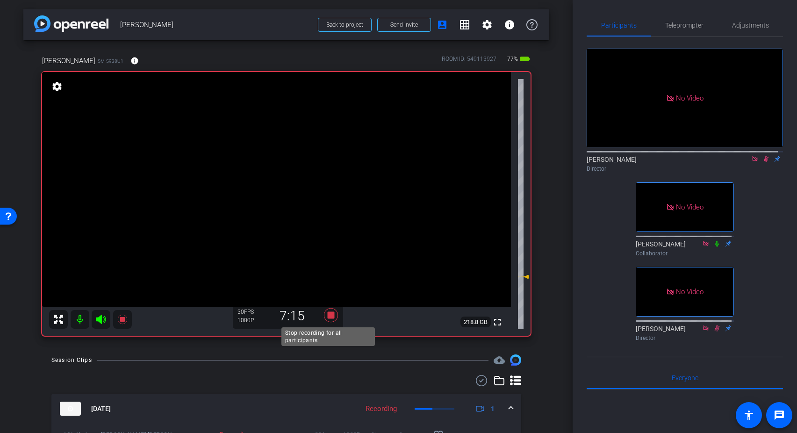
click at [330, 318] on icon at bounding box center [331, 315] width 14 height 14
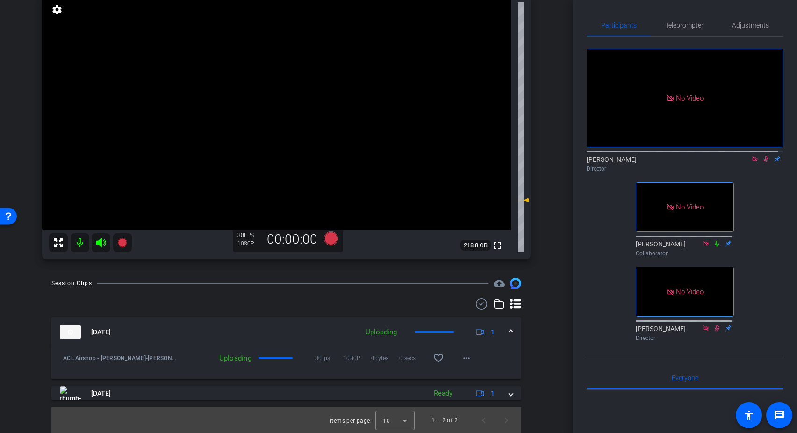
scroll to position [77, 0]
click at [330, 242] on icon at bounding box center [331, 238] width 14 height 14
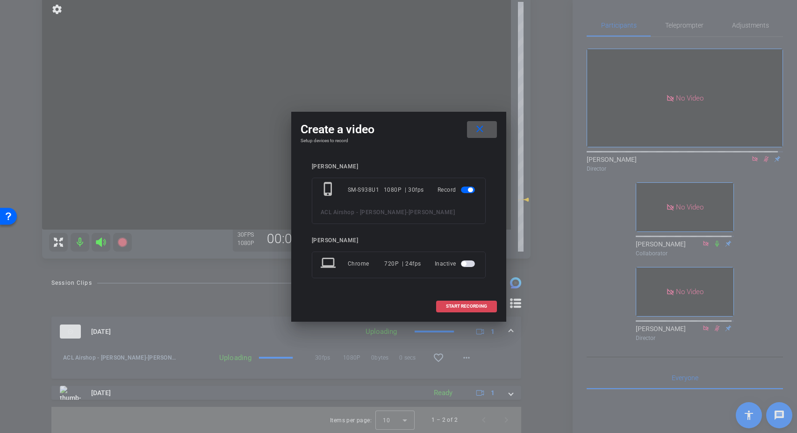
click at [457, 306] on span "START RECORDING" at bounding box center [466, 306] width 41 height 5
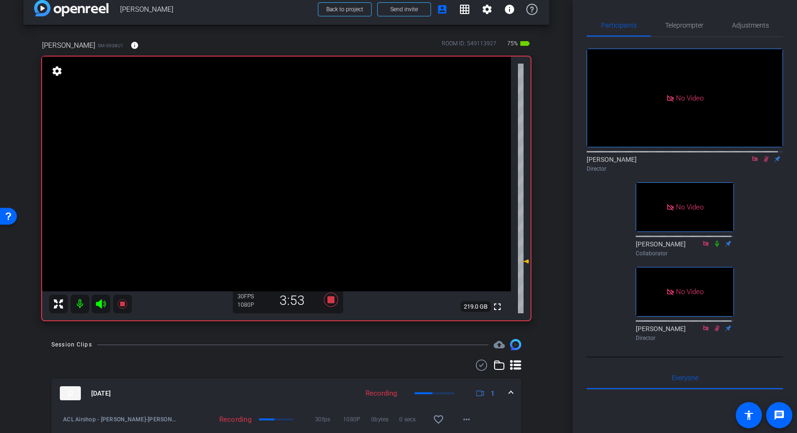
scroll to position [14, 0]
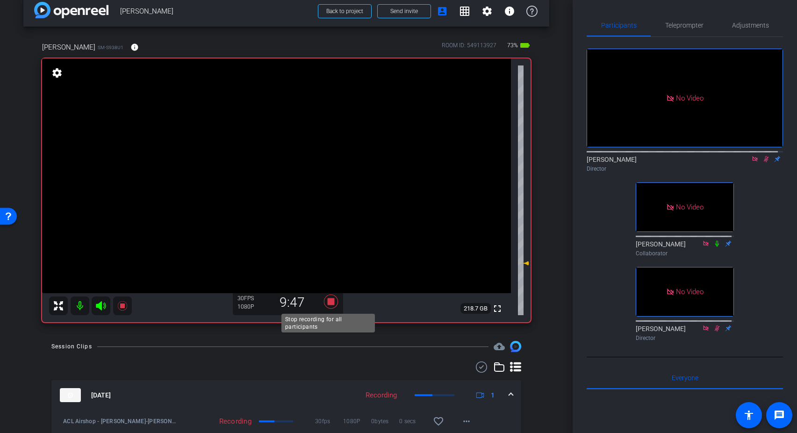
click at [329, 304] on icon at bounding box center [331, 302] width 14 height 14
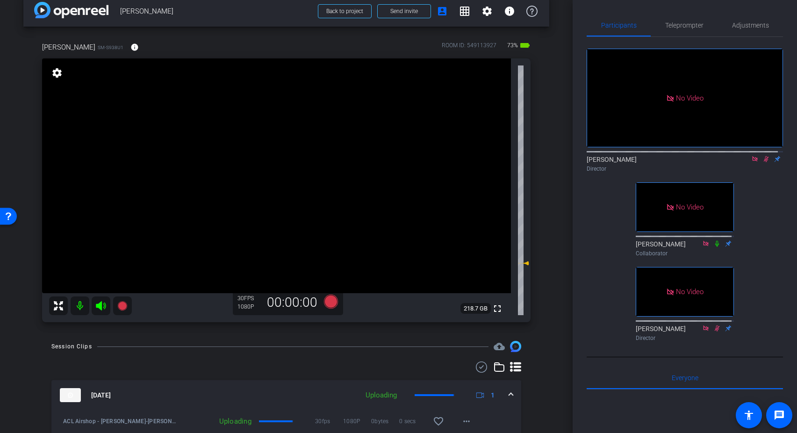
click at [328, 355] on div "Session Clips cloud_upload Oct 15, 2025 Uploading 1 ACL Airshop - Ethan Ho-ETHA…" at bounding box center [286, 429] width 526 height 177
click at [328, 303] on icon at bounding box center [331, 302] width 14 height 14
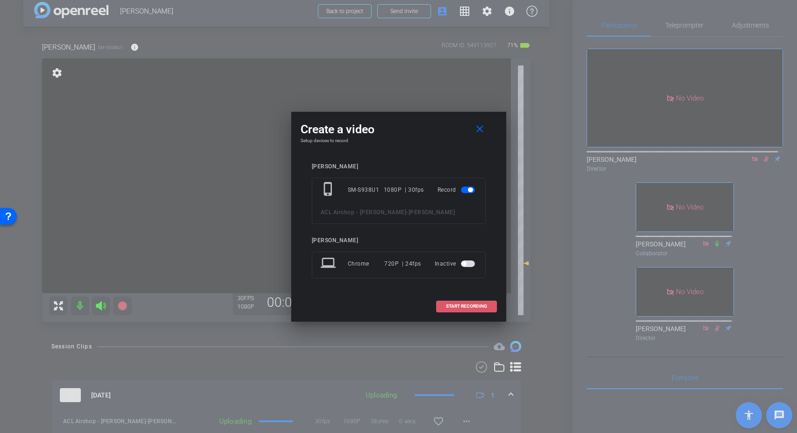
click at [440, 307] on span at bounding box center [467, 306] width 60 height 22
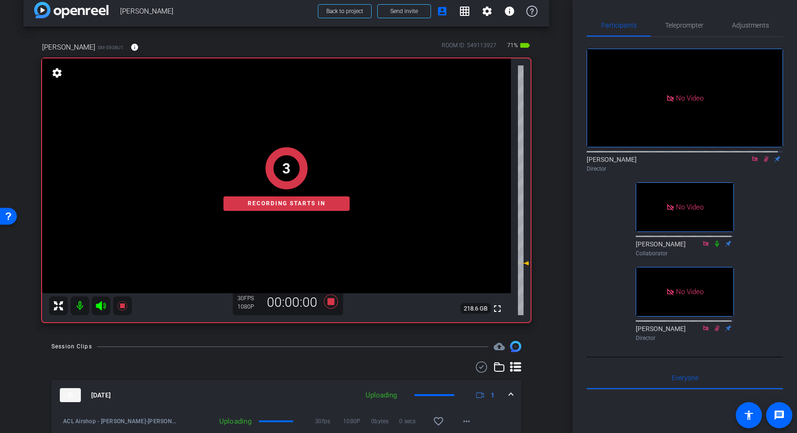
click at [382, 344] on div "Session Clips cloud_upload" at bounding box center [286, 346] width 470 height 11
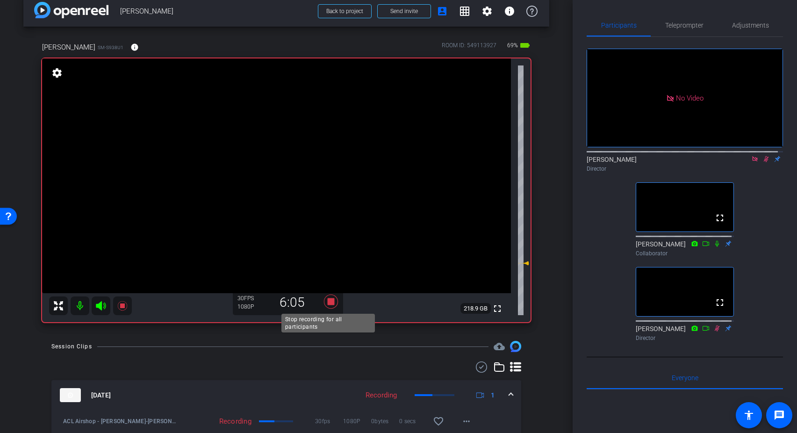
click at [326, 303] on icon at bounding box center [331, 302] width 14 height 14
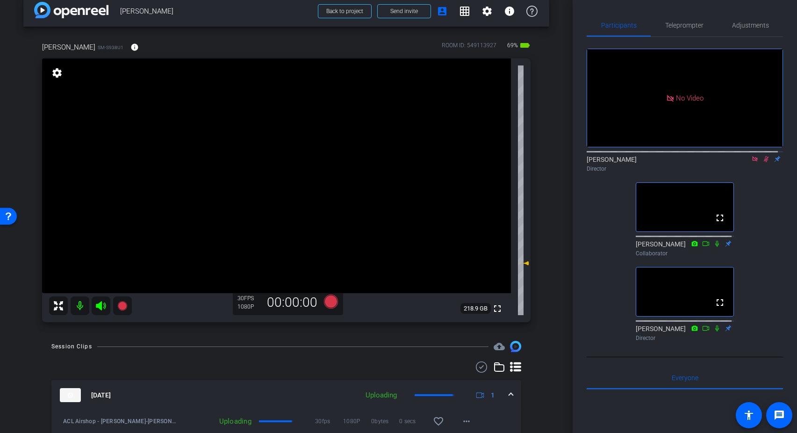
click at [777, 188] on div "No Video Adria Siu Director fullscreen John Roehm Collaborator fullscreen Steve…" at bounding box center [685, 191] width 196 height 308
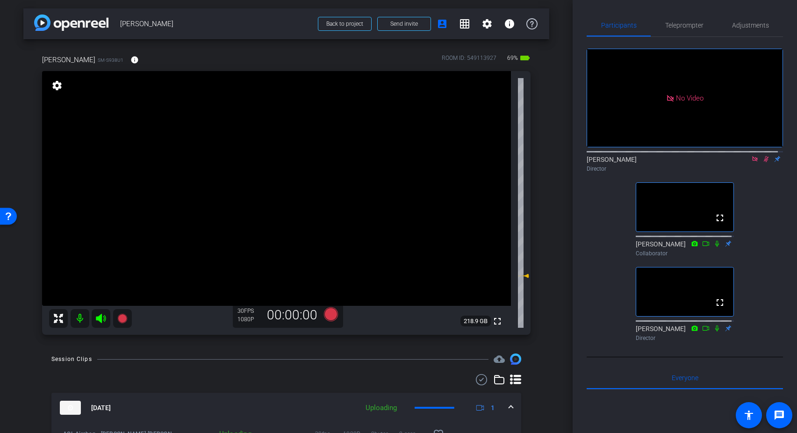
scroll to position [0, 0]
click at [765, 183] on div "No Video Adria Siu Director fullscreen John Roehm Collaborator fullscreen Steve…" at bounding box center [685, 191] width 196 height 308
click at [764, 156] on icon at bounding box center [766, 159] width 5 height 6
click at [773, 10] on div "Participants Teleprompter Adjustments No Video Adria Siu Director fullscreen Jo…" at bounding box center [685, 216] width 224 height 433
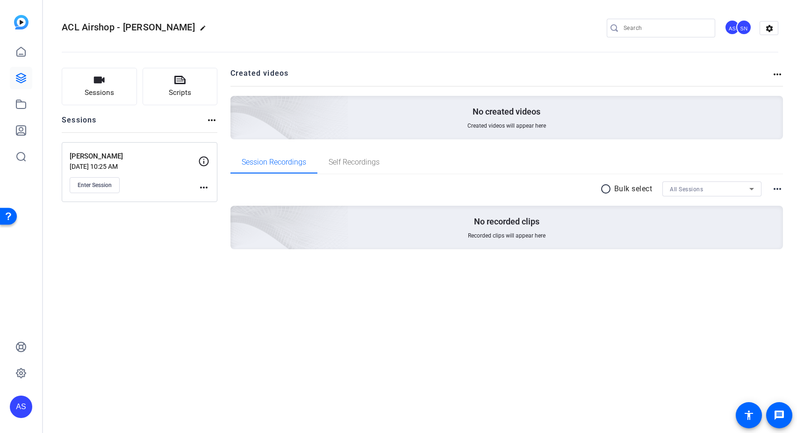
click at [539, 58] on openreel-divider-bar at bounding box center [420, 49] width 717 height 29
